Goal: Transaction & Acquisition: Purchase product/service

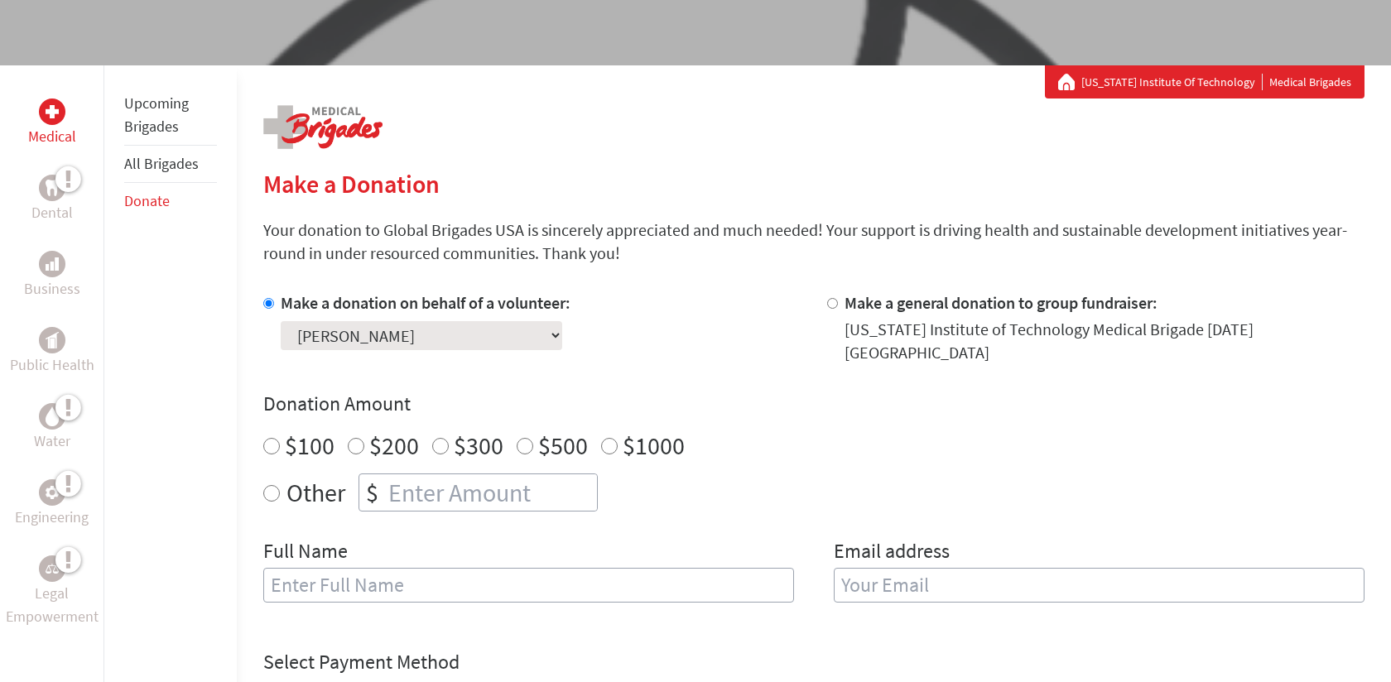
scroll to position [299, 0]
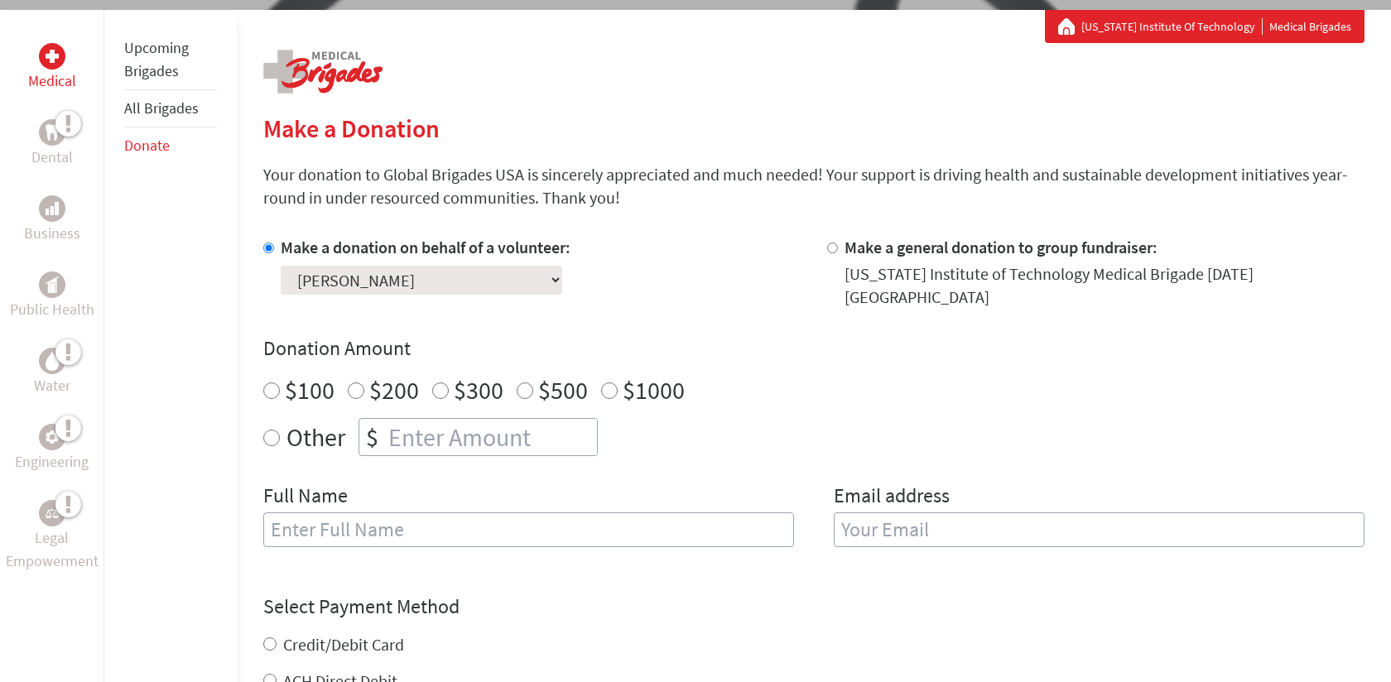
click at [275, 430] on input "Other" at bounding box center [271, 438] width 17 height 17
radio input "true"
click at [408, 419] on input "number" at bounding box center [491, 437] width 212 height 36
type input "125"
click at [561, 516] on input "text" at bounding box center [528, 530] width 531 height 35
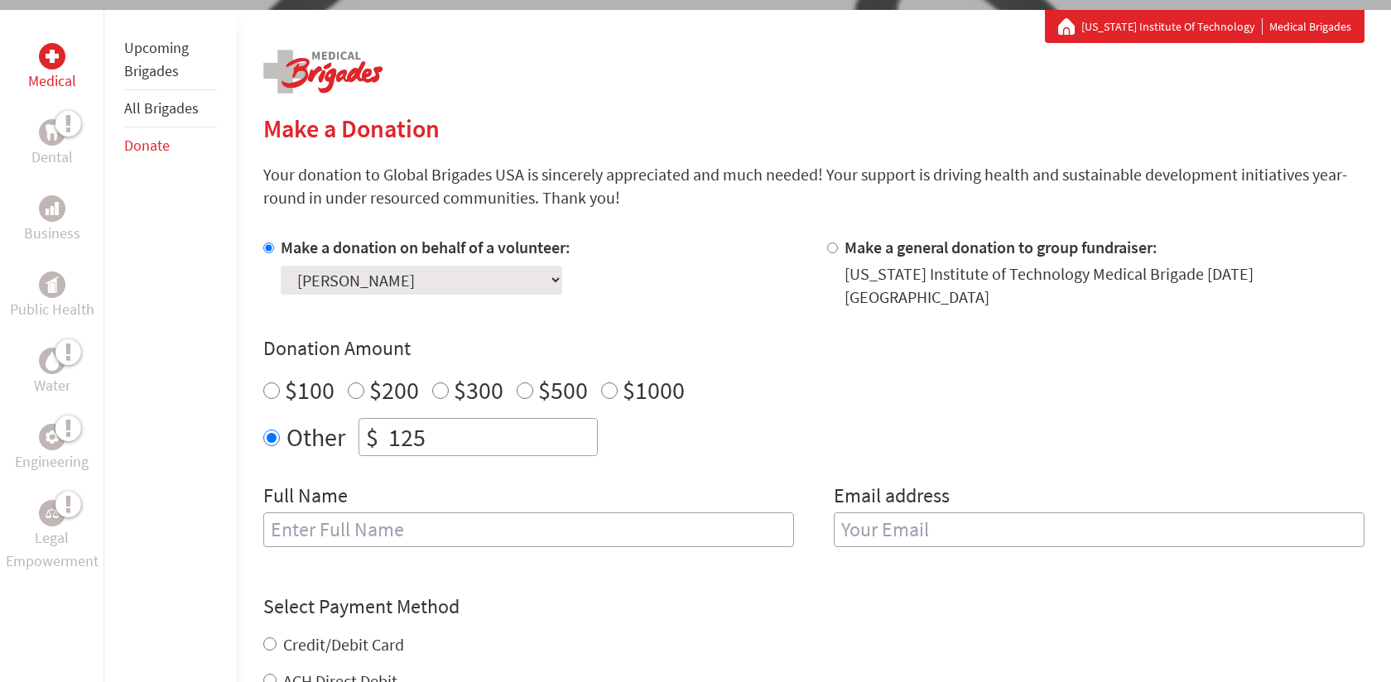
click at [561, 516] on input "text" at bounding box center [528, 530] width 531 height 35
type input "[PERSON_NAME][EMAIL_ADDRESS][PERSON_NAME][DOMAIN_NAME]"
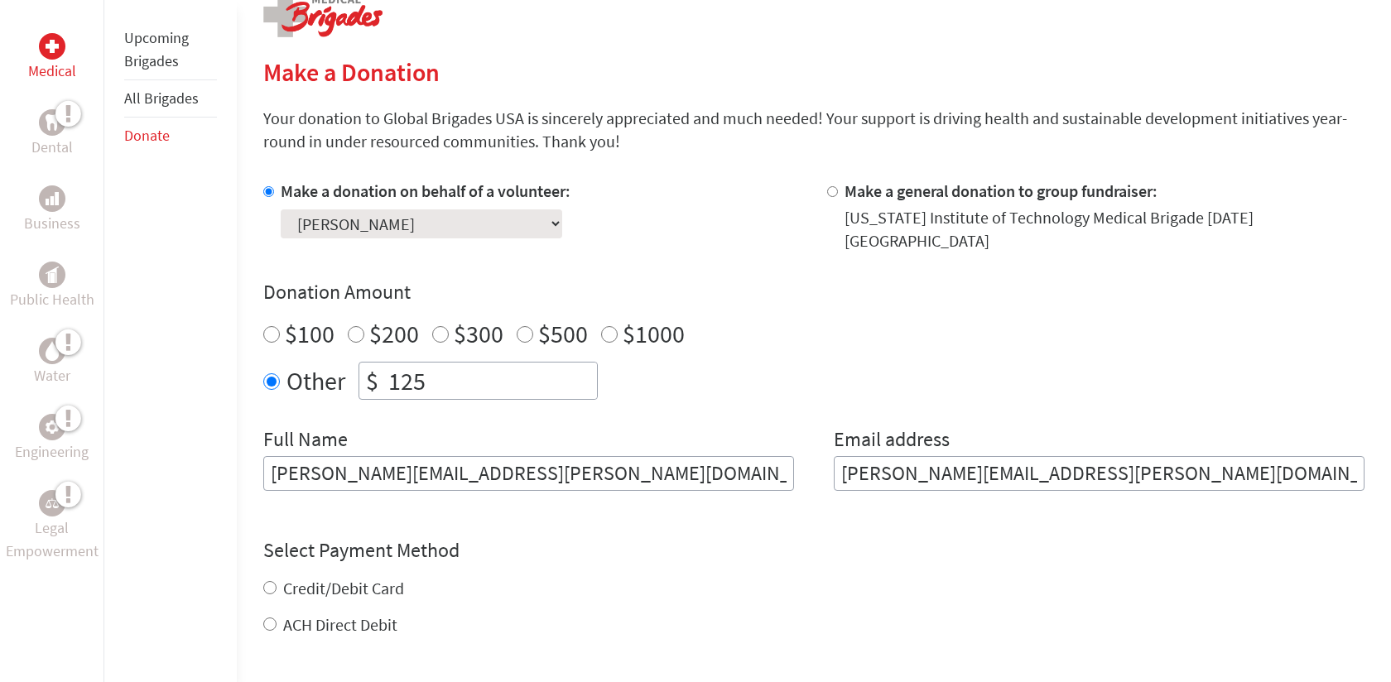
scroll to position [364, 0]
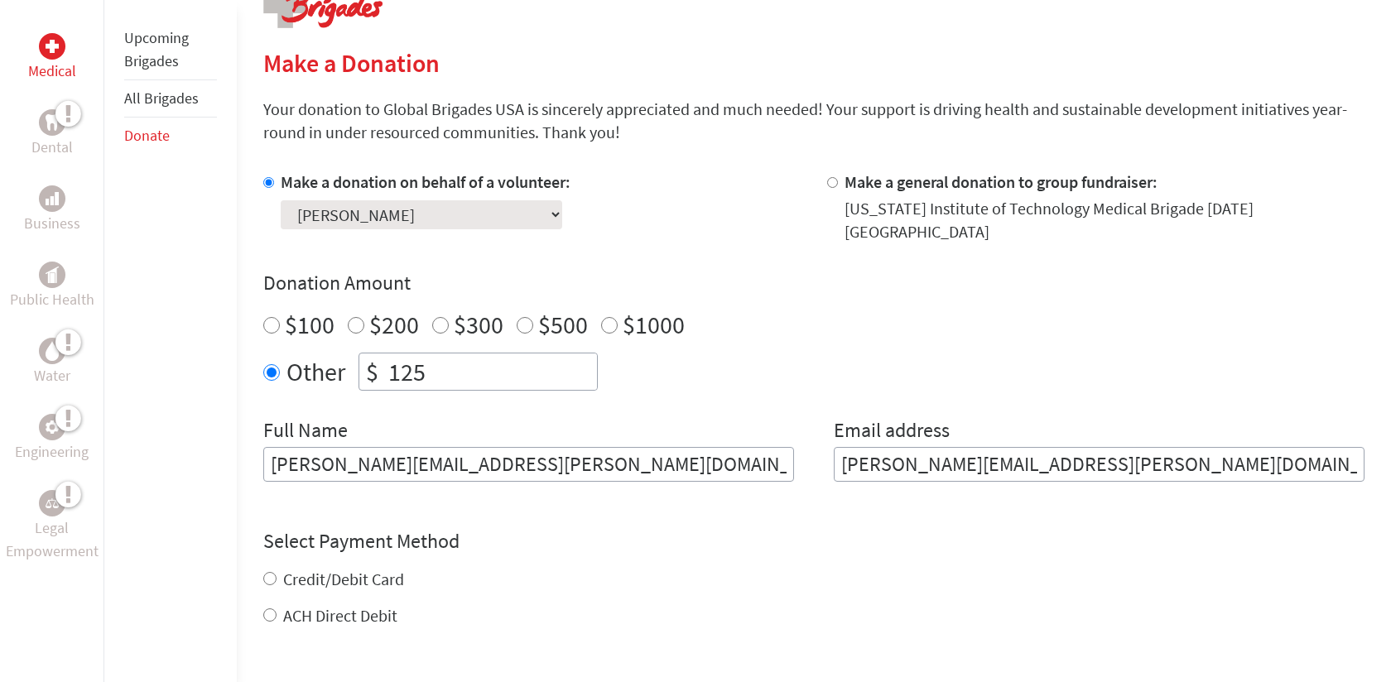
type input "[PERSON_NAME][EMAIL_ADDRESS][PERSON_NAME][DOMAIN_NAME]"
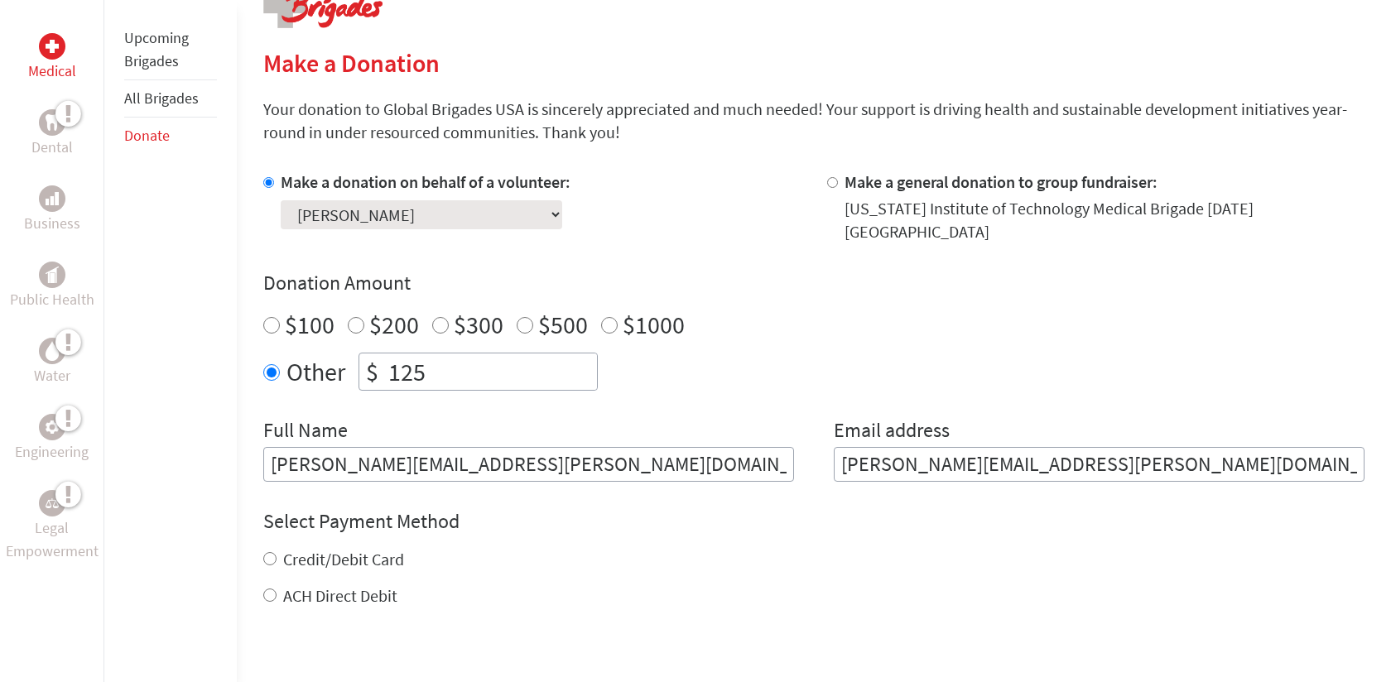
drag, startPoint x: 540, startPoint y: 451, endPoint x: 247, endPoint y: 433, distance: 293.7
click at [246, 436] on div "Medical Dental Business Public Health Water Engineering Legal Empowerment Upcom…" at bounding box center [695, 426] width 1391 height 963
type input "[PERSON_NAME]"
type input "[PERSON_NAME][EMAIL_ADDRESS][PERSON_NAME][DOMAIN_NAME]"
click at [268, 552] on input "Credit/Debit Card" at bounding box center [269, 558] width 13 height 13
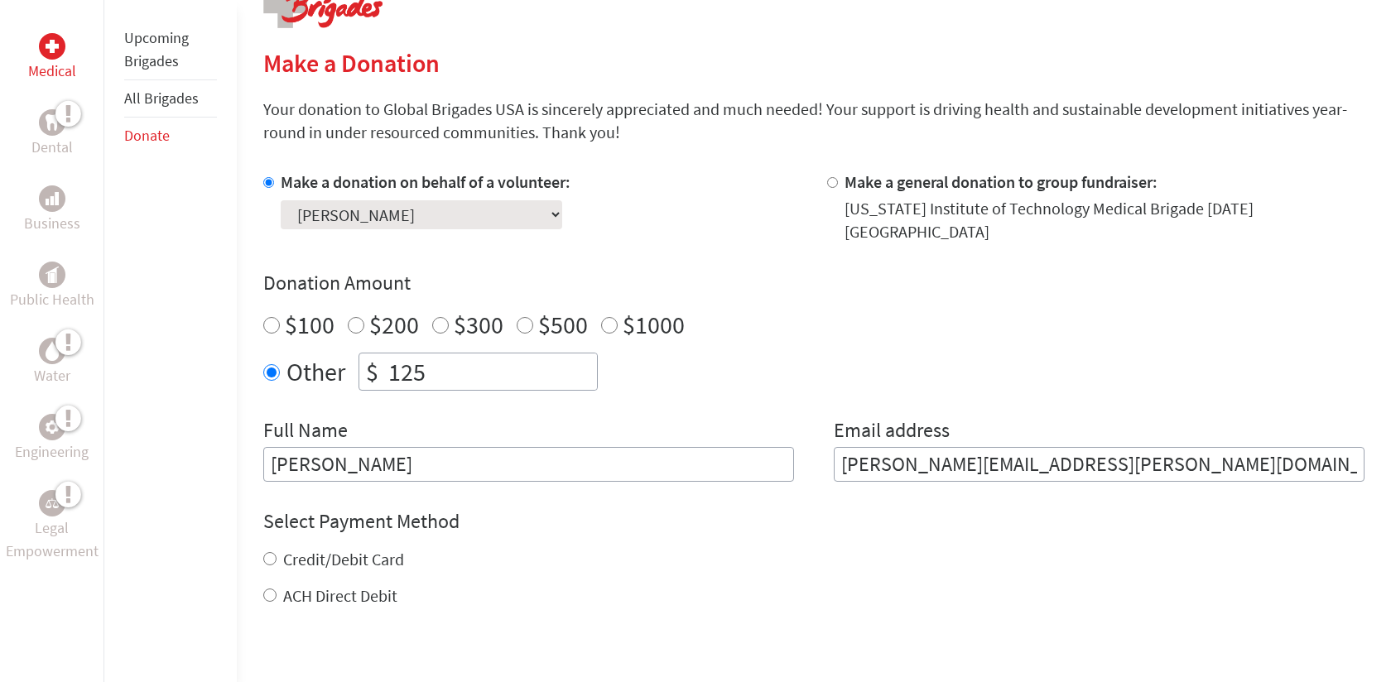
radio input "true"
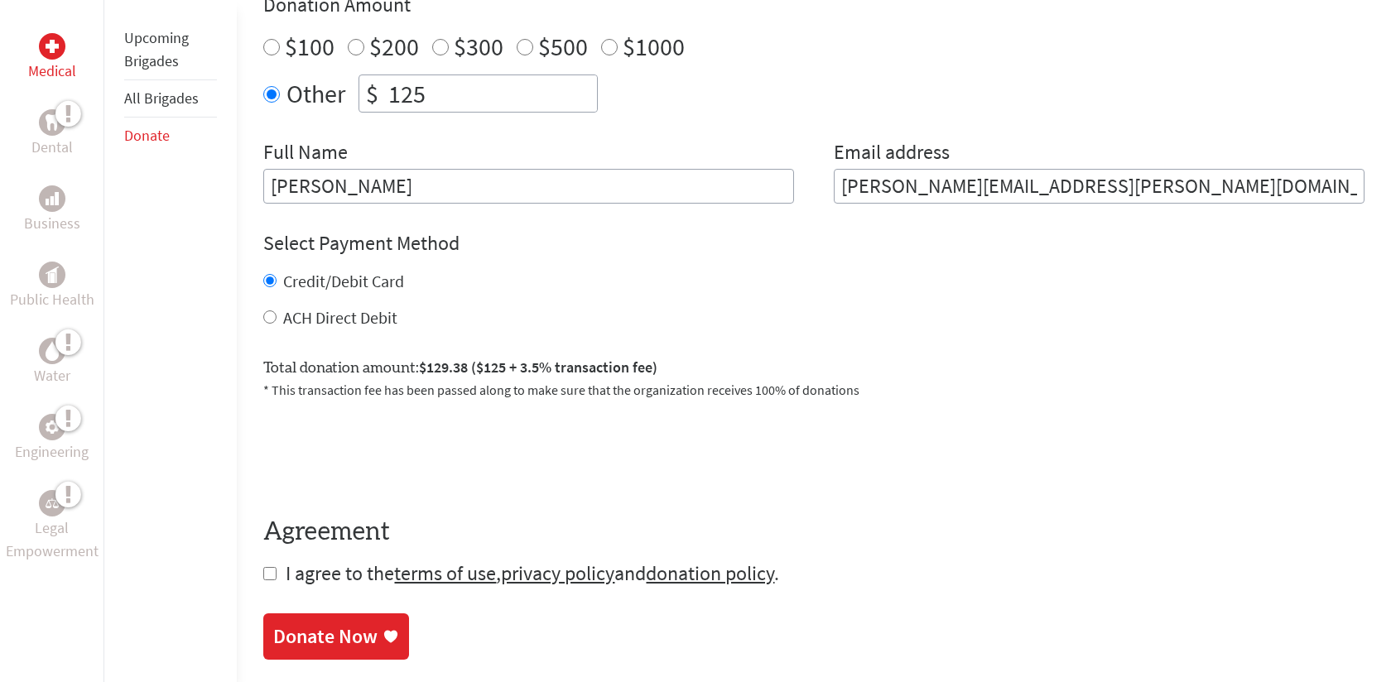
scroll to position [716, 0]
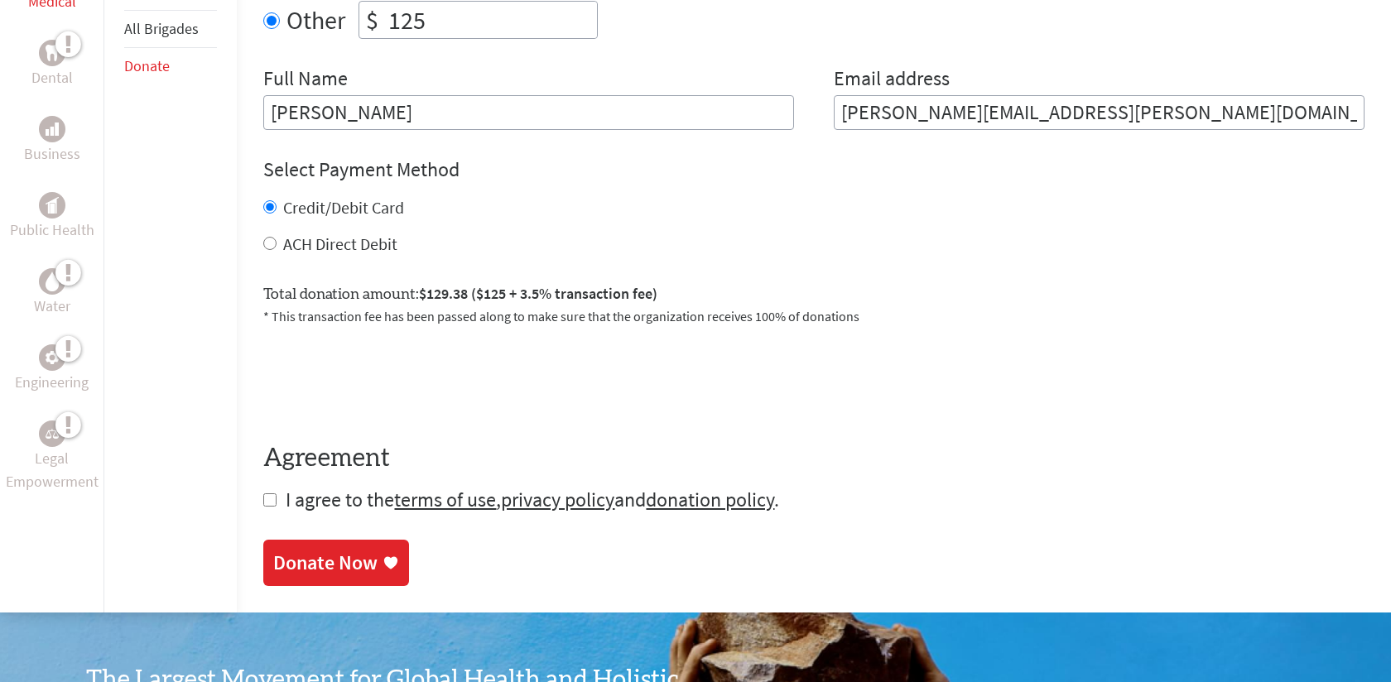
click at [268, 493] on input "checkbox" at bounding box center [269, 499] width 13 height 13
checkbox input "true"
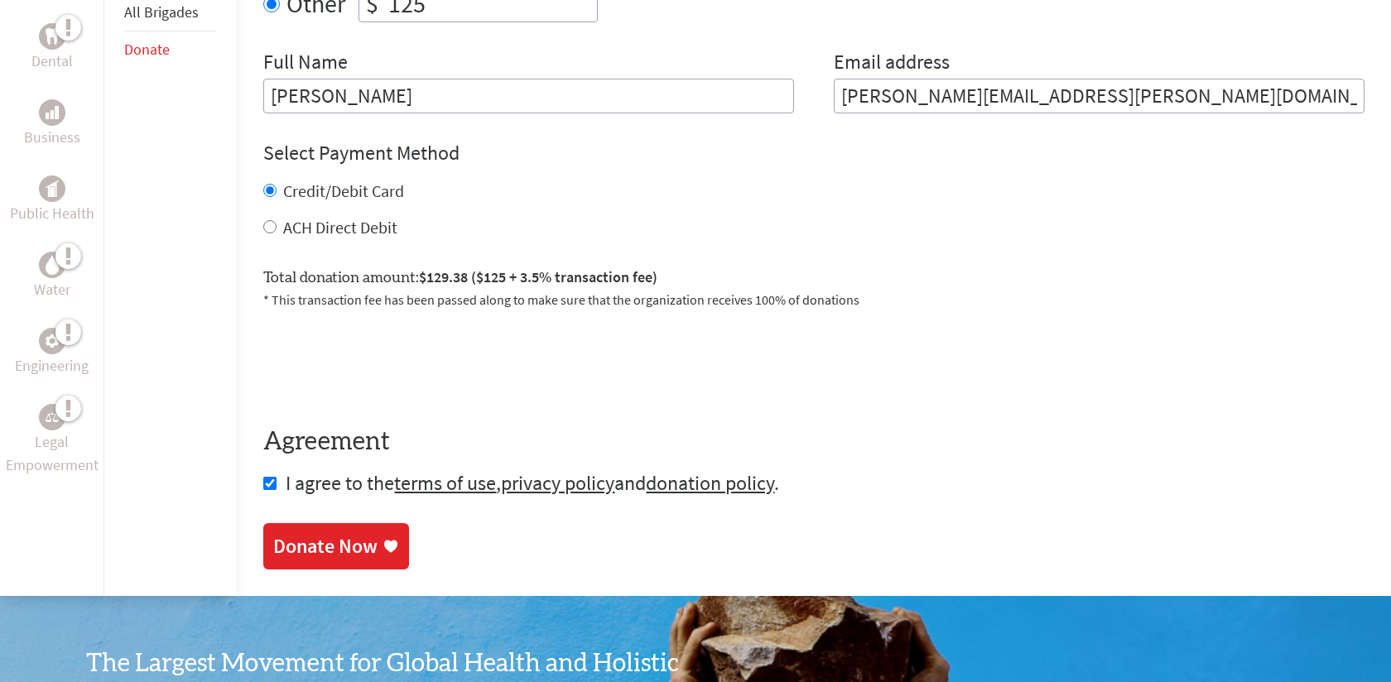
scroll to position [777, 0]
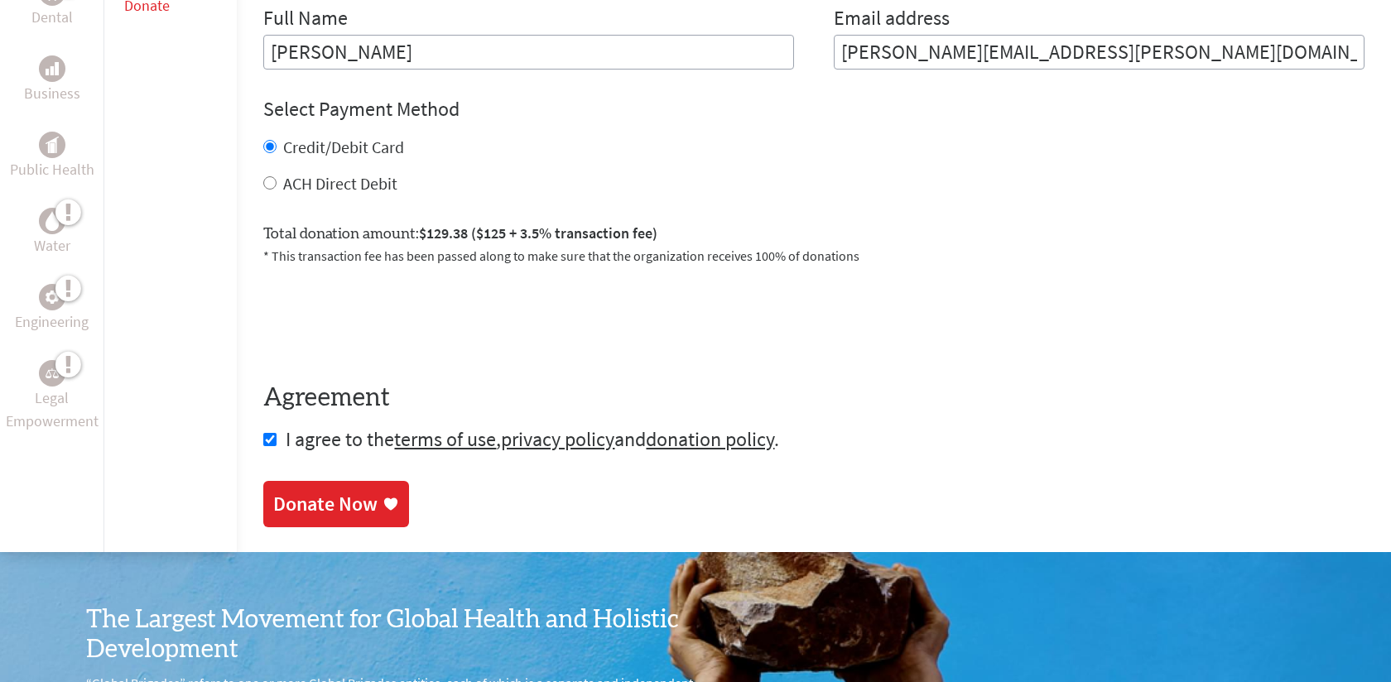
click at [347, 497] on div "Donate Now" at bounding box center [325, 504] width 104 height 26
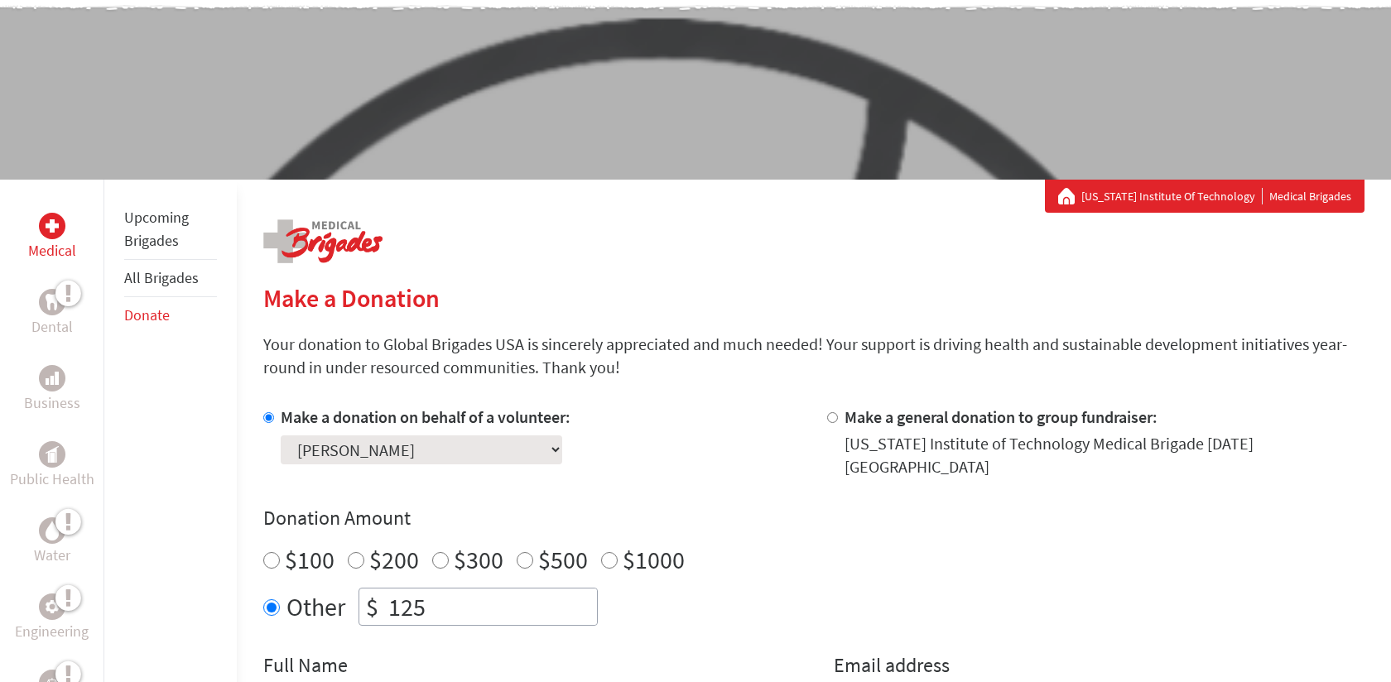
scroll to position [251, 0]
